Goal: Task Accomplishment & Management: Use online tool/utility

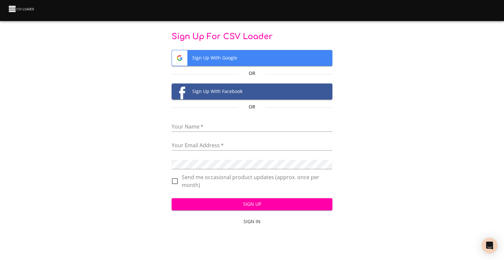
click at [228, 58] on span "Sign Up With Google" at bounding box center [252, 57] width 160 height 15
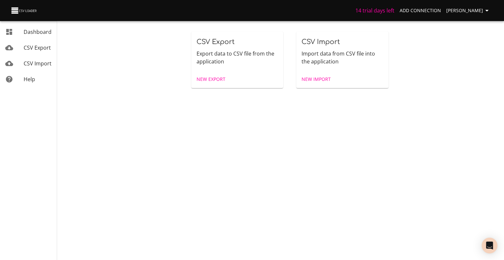
click at [323, 83] on link "New Import" at bounding box center [316, 79] width 34 height 12
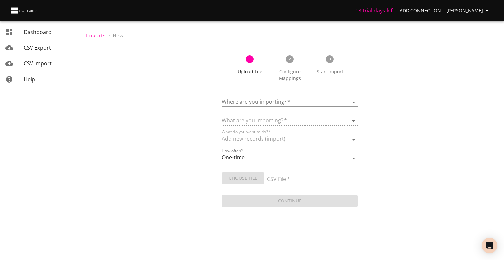
click at [356, 102] on body "13 trial days left Add Connection [PERSON_NAME] Dashboard CSV Export CSV Import…" at bounding box center [252, 130] width 504 height 260
click at [411, 84] on div at bounding box center [252, 130] width 504 height 260
click at [355, 101] on body "13 trial days left Add Connection [PERSON_NAME] Dashboard CSV Export CSV Import…" at bounding box center [252, 130] width 504 height 260
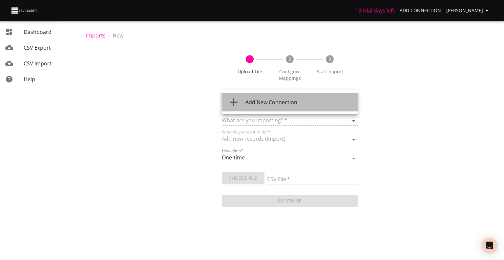
click at [272, 102] on span "Add New Connection" at bounding box center [271, 101] width 52 height 7
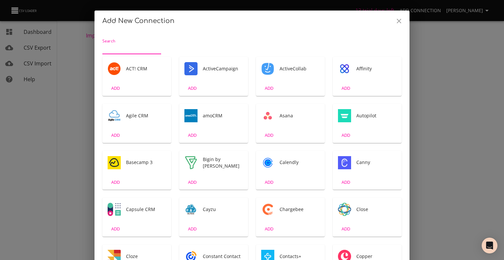
scroll to position [1, 0]
click at [125, 49] on input "Search" at bounding box center [131, 48] width 59 height 10
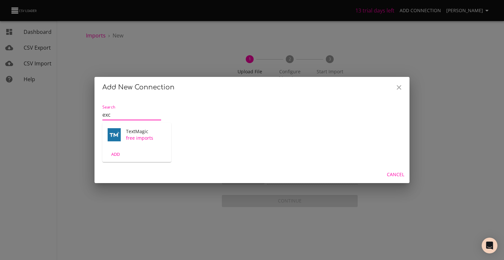
scroll to position [0, 0]
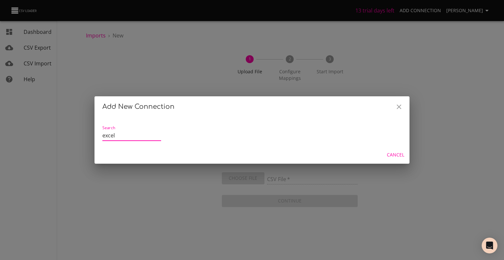
type input "excel"
click at [155, 68] on div "Add New Connection Search excel Cancel" at bounding box center [252, 130] width 504 height 260
click at [402, 107] on button "Close" at bounding box center [399, 107] width 16 height 16
